Goal: Transaction & Acquisition: Obtain resource

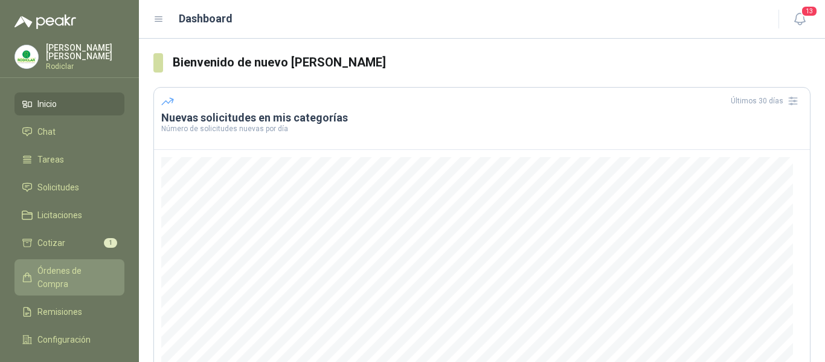
click at [75, 266] on span "Órdenes de Compra" at bounding box center [74, 277] width 75 height 27
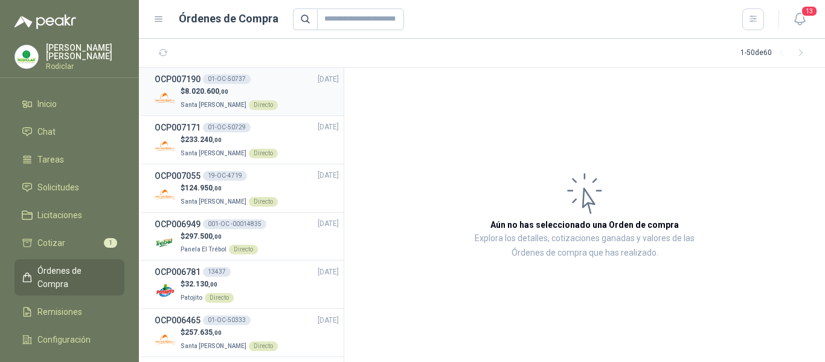
click at [210, 88] on span "8.020.600 ,00" at bounding box center [206, 91] width 43 height 8
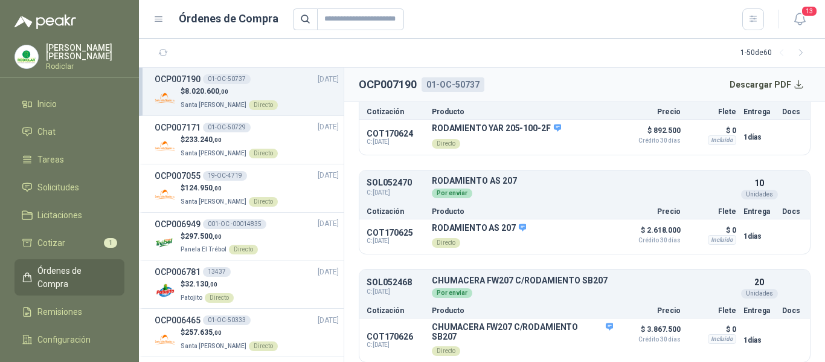
scroll to position [256, 0]
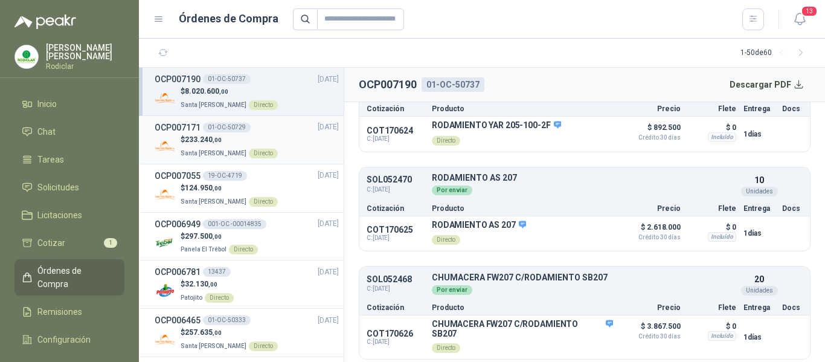
click at [269, 133] on div "OCP007171 01-OC-50729 [DATE]" at bounding box center [247, 127] width 184 height 13
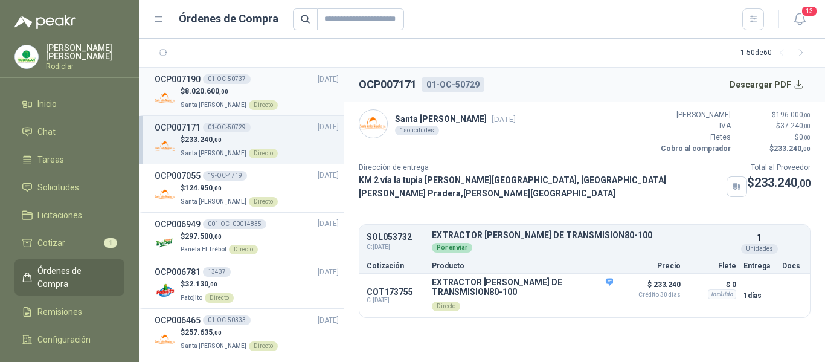
click at [278, 99] on div "$ 8.020.600 ,00 Santa [PERSON_NAME] Directo" at bounding box center [247, 98] width 184 height 25
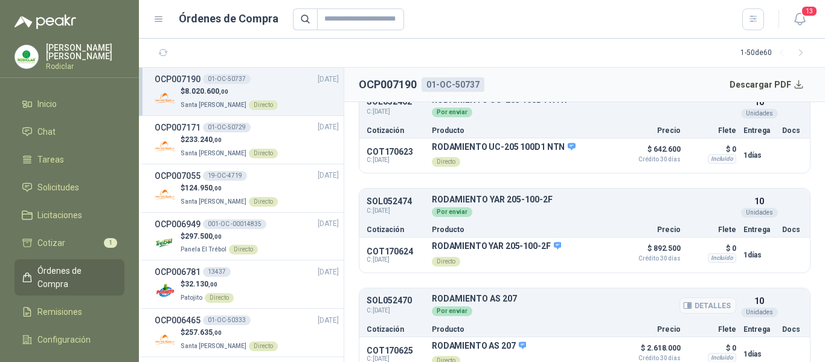
scroll to position [75, 0]
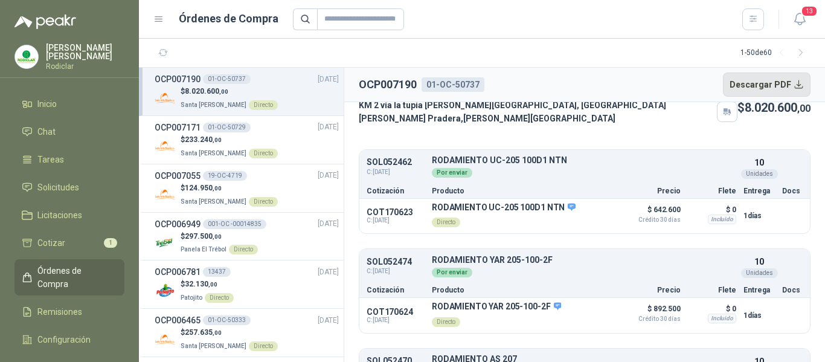
click at [761, 86] on button "Descargar PDF" at bounding box center [767, 84] width 88 height 24
click at [225, 137] on p "$ 233.240 ,00" at bounding box center [228, 139] width 97 height 11
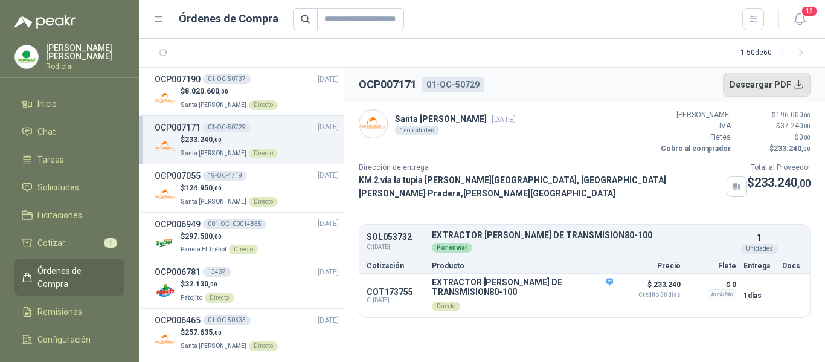
click at [764, 86] on button "Descargar PDF" at bounding box center [767, 84] width 88 height 24
